Goal: Find specific page/section: Find specific page/section

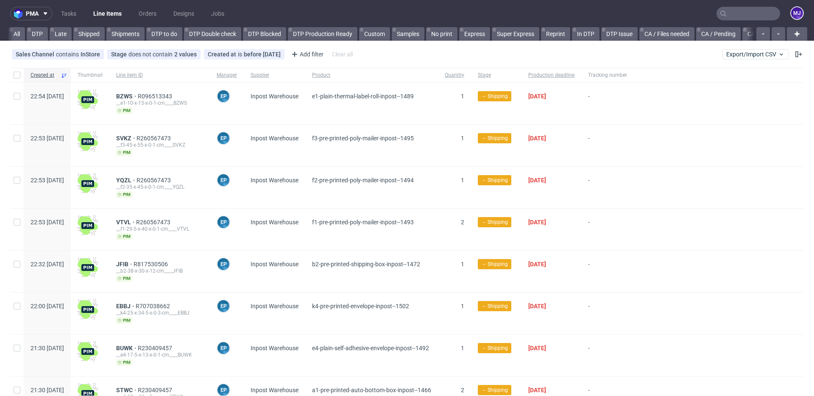
scroll to position [0, 1575]
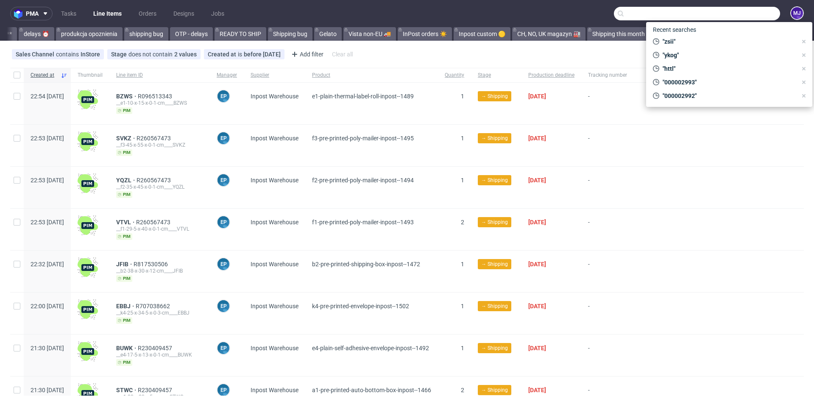
click at [726, 9] on input "text" at bounding box center [697, 14] width 166 height 14
paste input "LDEA"
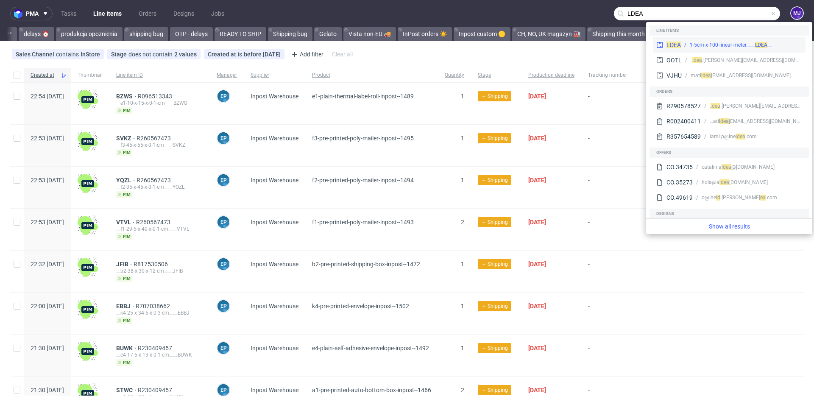
type input "LDEA"
click at [688, 44] on div "__1-5cm-x-100-linear-meter____ LDEA" at bounding box center [741, 45] width 121 height 8
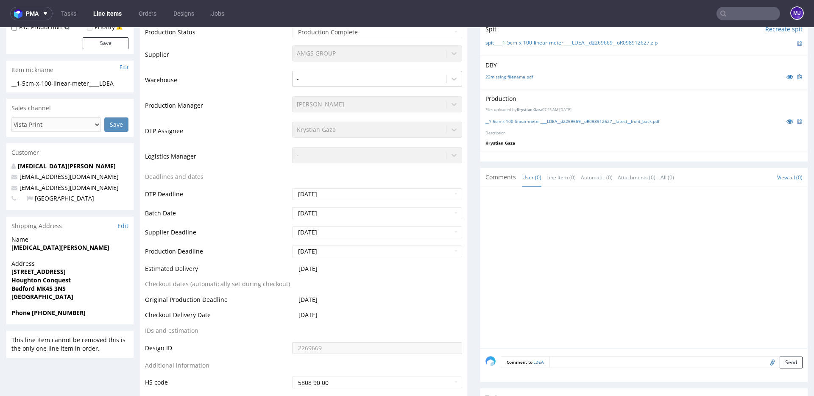
scroll to position [208, 0]
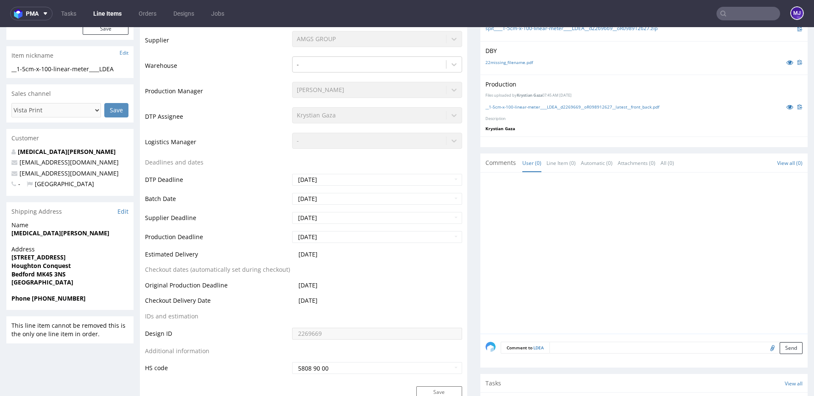
click at [729, 18] on input "text" at bounding box center [749, 14] width 64 height 14
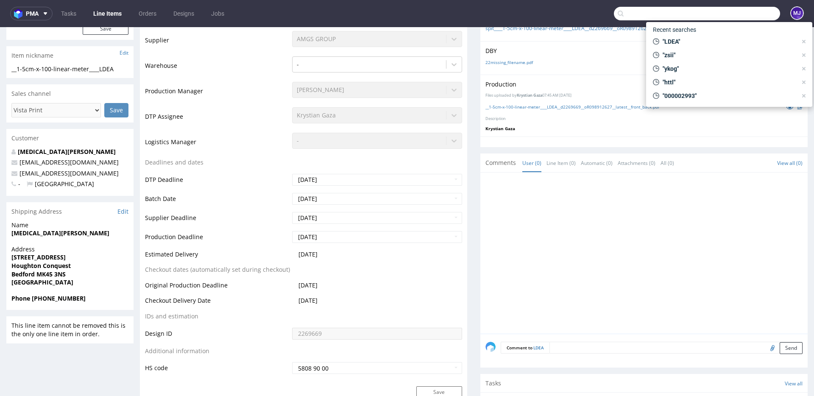
paste input "CSNB"
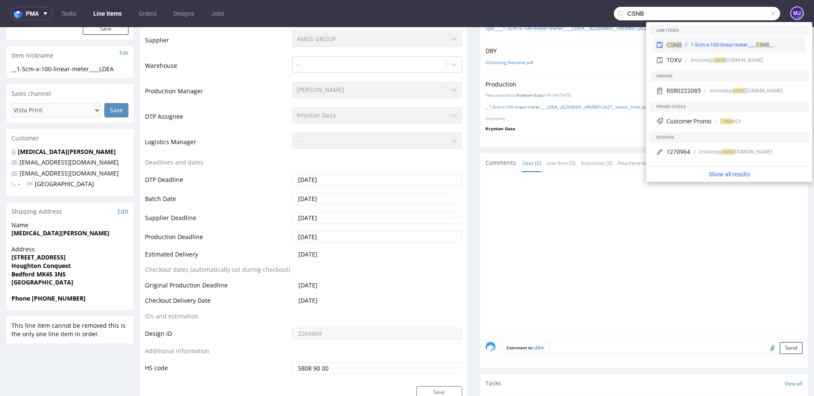
type input "CSNB"
click at [688, 44] on div "__1-5cm-x-100-linear-meter____ CSNB" at bounding box center [742, 45] width 120 height 8
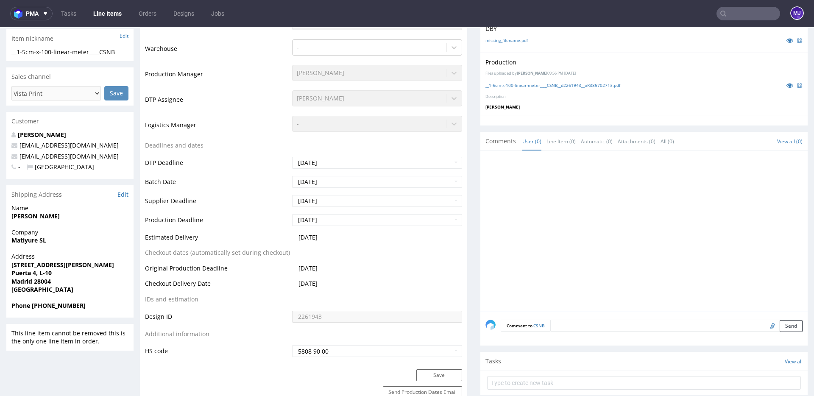
scroll to position [226, 0]
click at [734, 19] on input "text" at bounding box center [749, 14] width 64 height 14
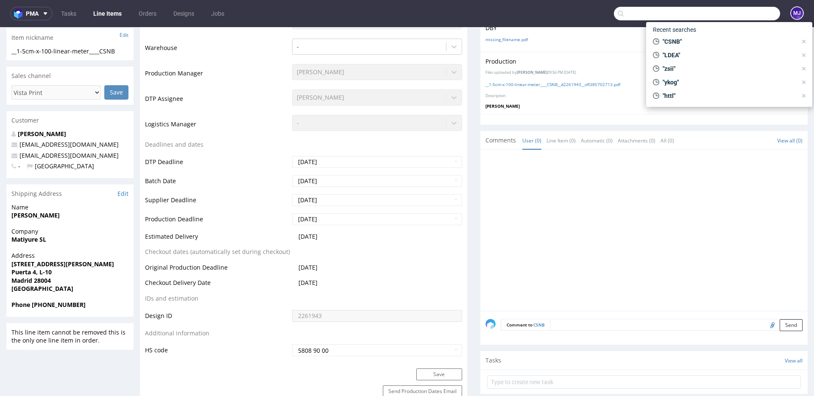
paste input "CAIV"
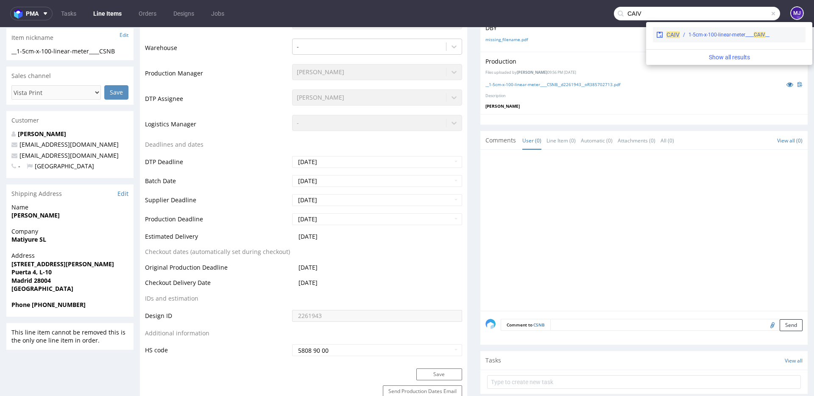
type input "CAIV"
click at [674, 35] on span "CAIV" at bounding box center [673, 34] width 13 height 7
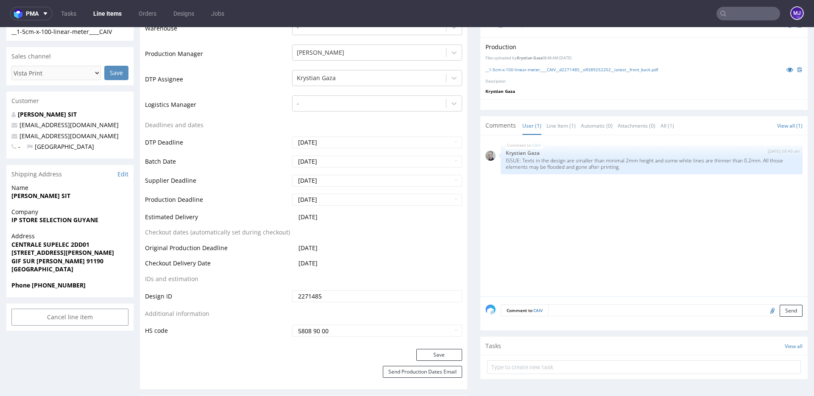
scroll to position [252, 0]
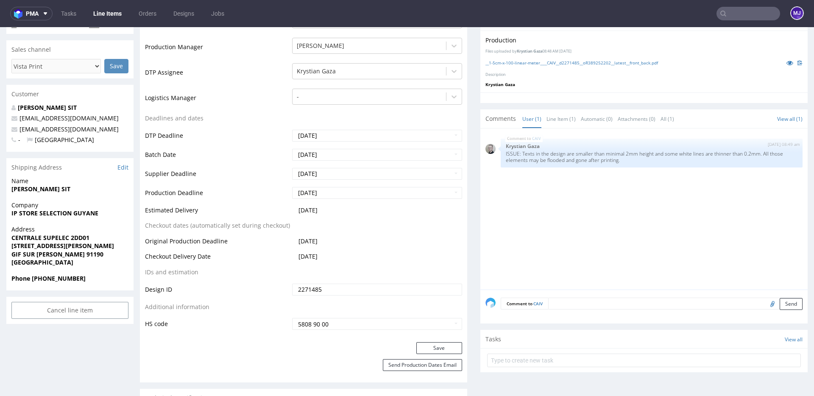
click at [740, 16] on input "text" at bounding box center [749, 14] width 64 height 14
paste input "CAIV"
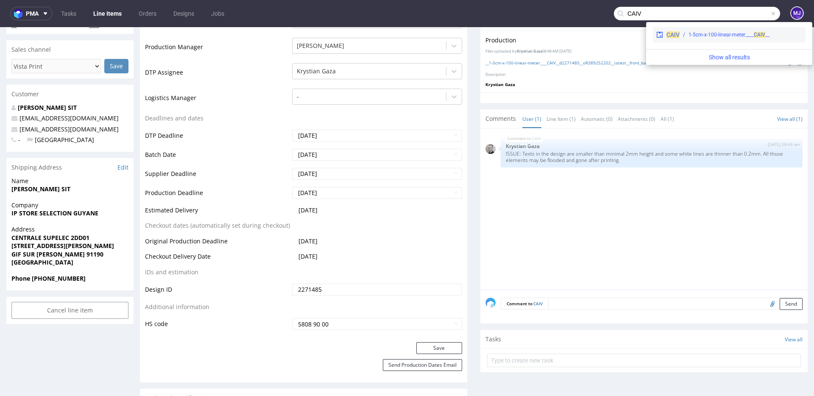
type input "CAIV"
click at [690, 36] on div "__1-5cm-x-100-linear-meter____ CAIV" at bounding box center [729, 35] width 81 height 8
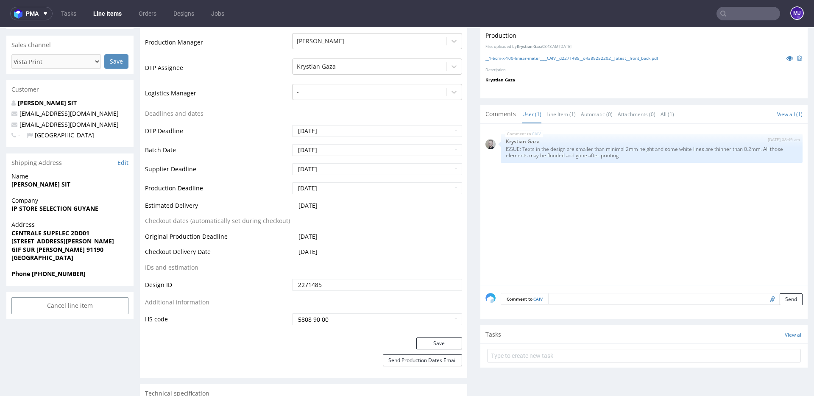
scroll to position [259, 0]
